Goal: Transaction & Acquisition: Purchase product/service

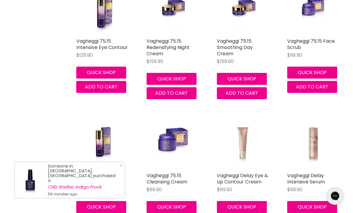
scroll to position [1864, 0]
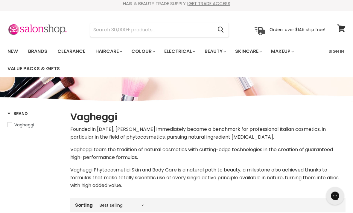
scroll to position [4, 0]
click at [41, 52] on link "Brands" at bounding box center [38, 51] width 28 height 13
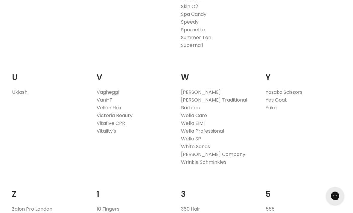
scroll to position [1158, 0]
click at [117, 89] on link "Vagheggi" at bounding box center [108, 92] width 22 height 7
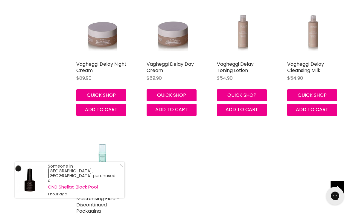
scroll to position [2116, 0]
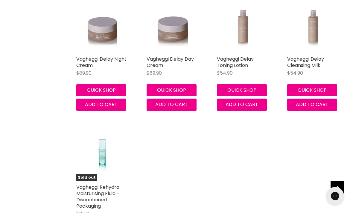
click at [317, 56] on link "Vagheggi Delay Cleansing Milk" at bounding box center [305, 62] width 37 height 13
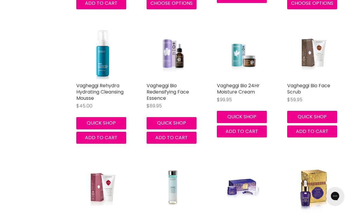
scroll to position [1555, 0]
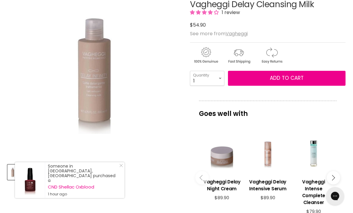
scroll to position [104, 0]
